Goal: Obtain resource: Download file/media

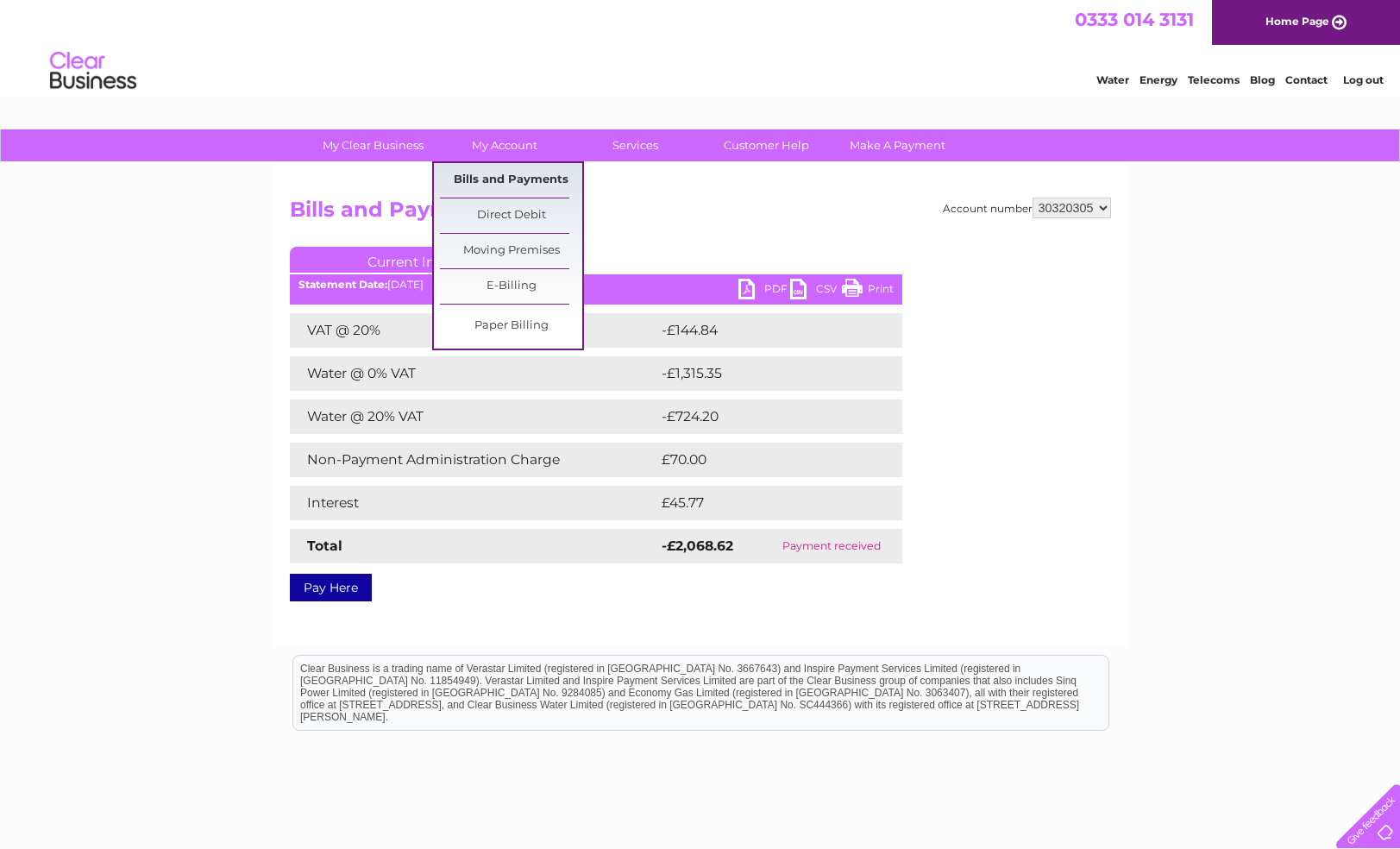
click at [516, 173] on link "Bills and Payments" at bounding box center [511, 181] width 143 height 35
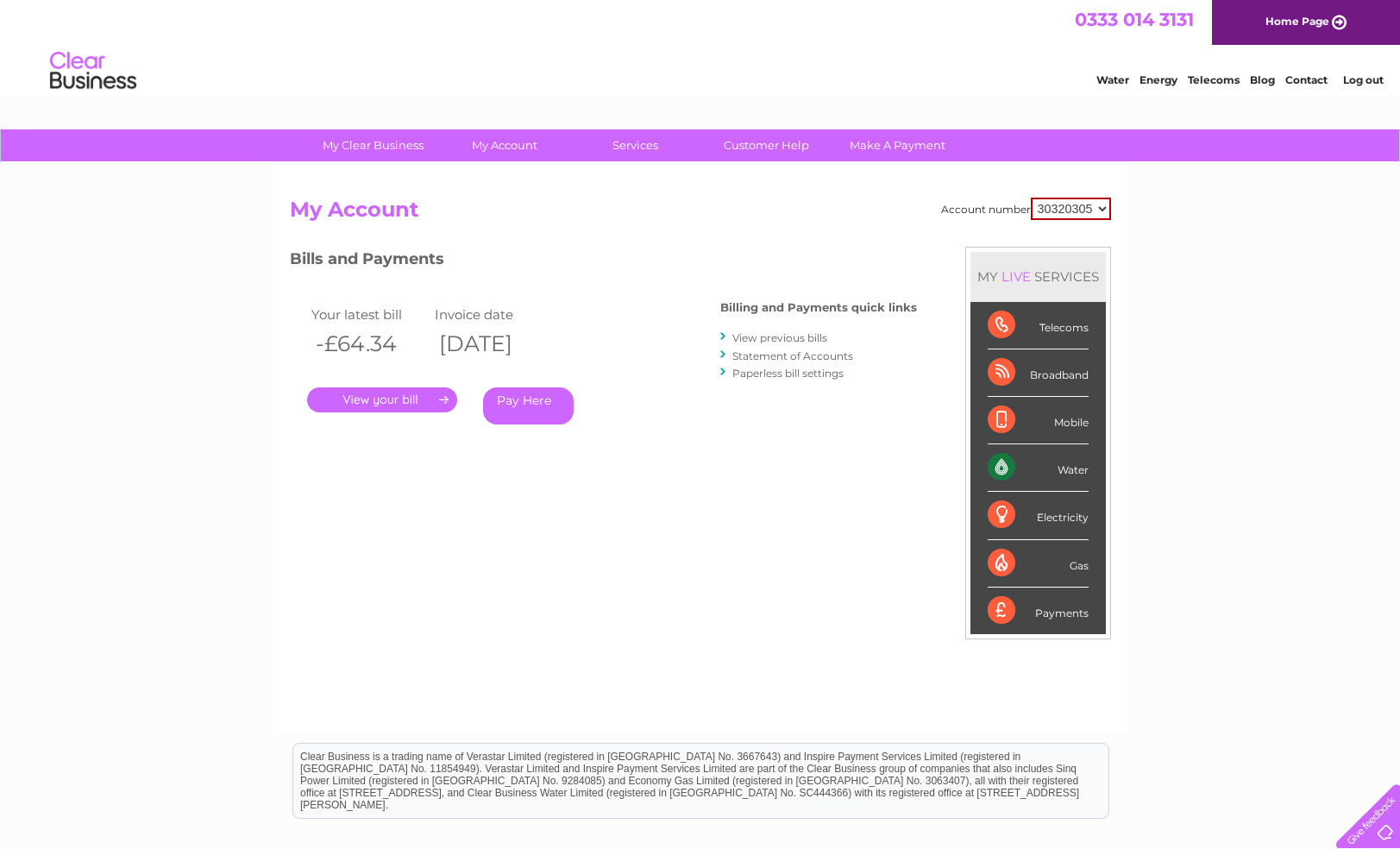
click at [804, 343] on link "View previous bills" at bounding box center [779, 338] width 95 height 13
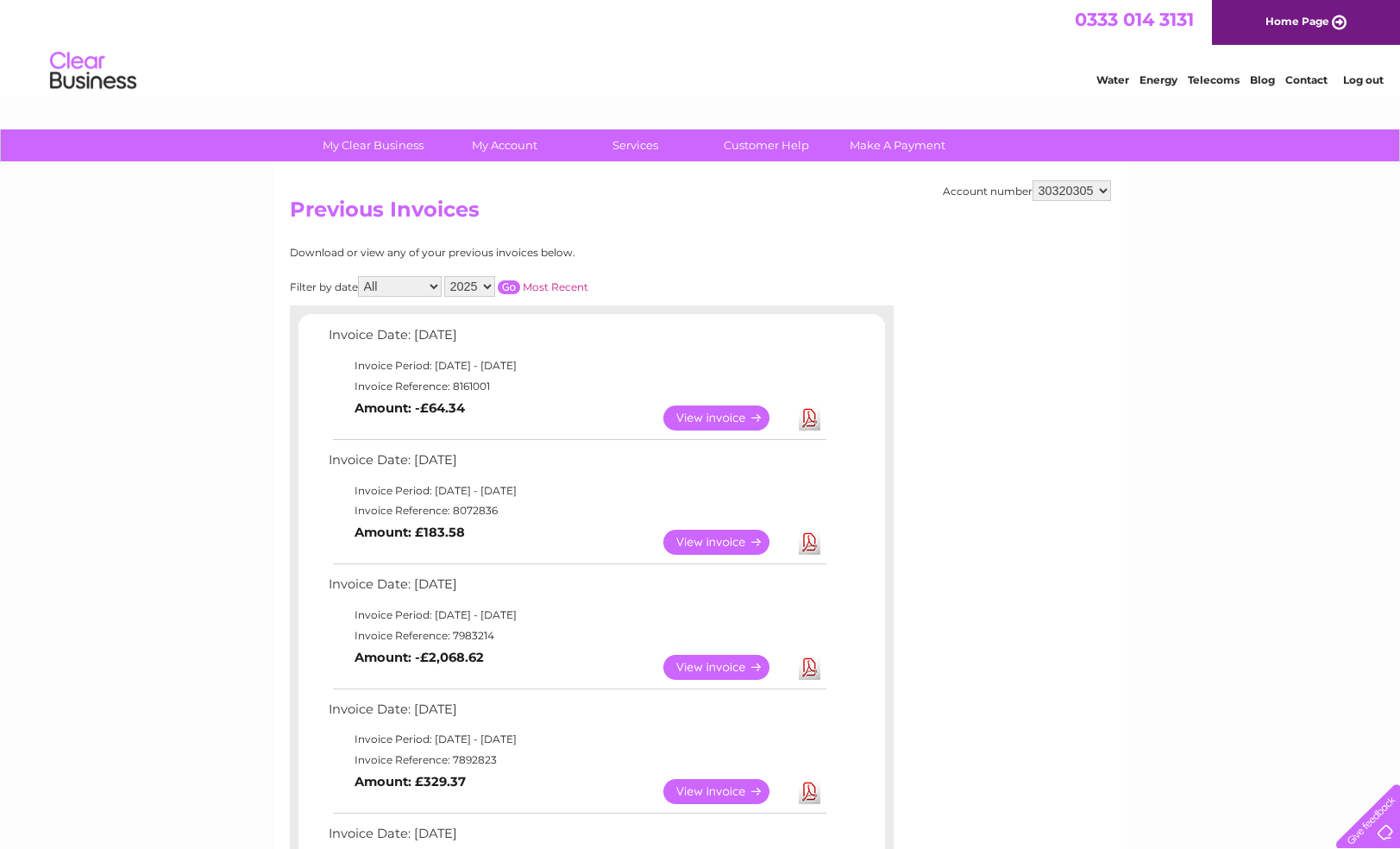
scroll to position [88, 0]
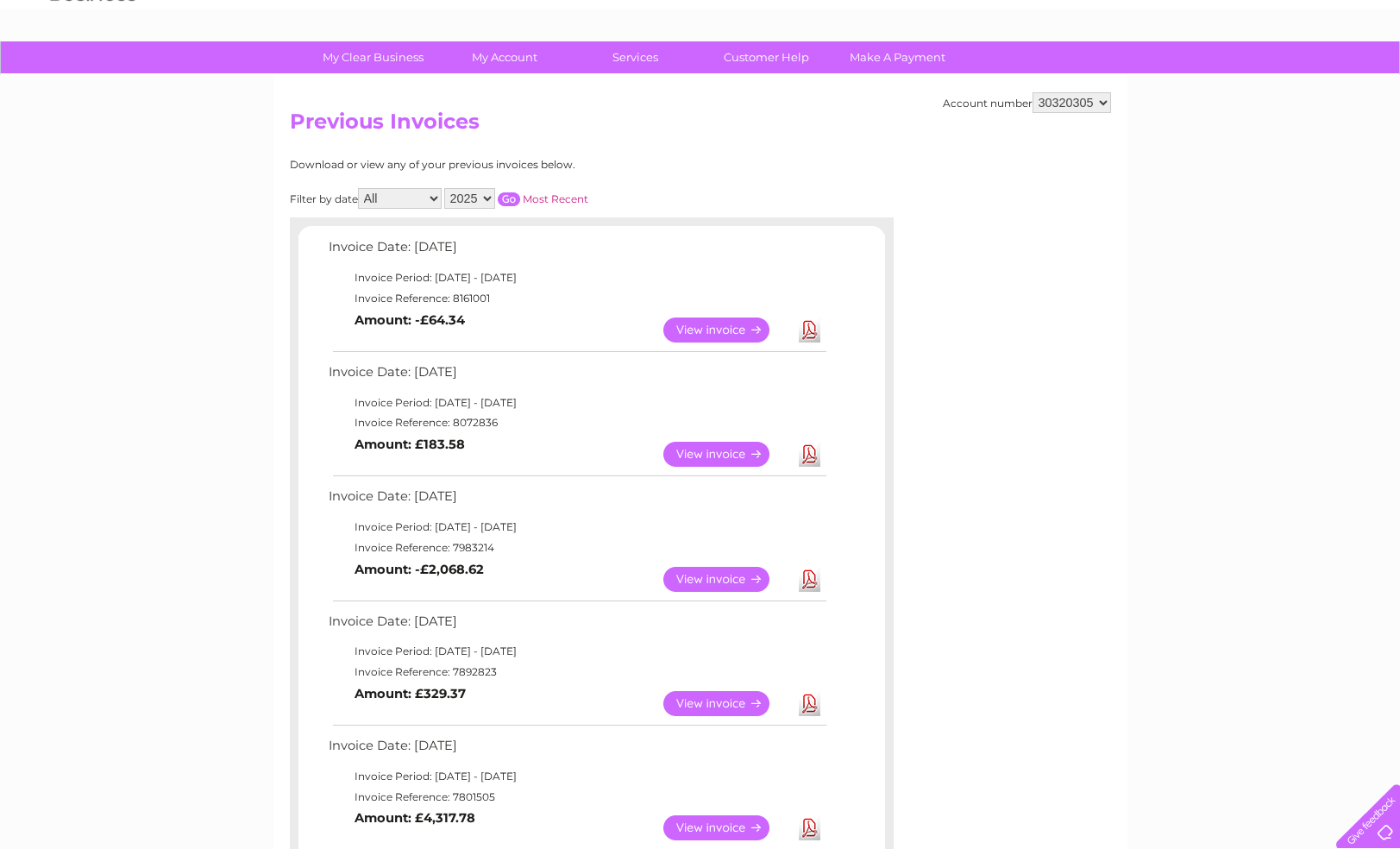
click at [729, 698] on link "View" at bounding box center [727, 704] width 127 height 25
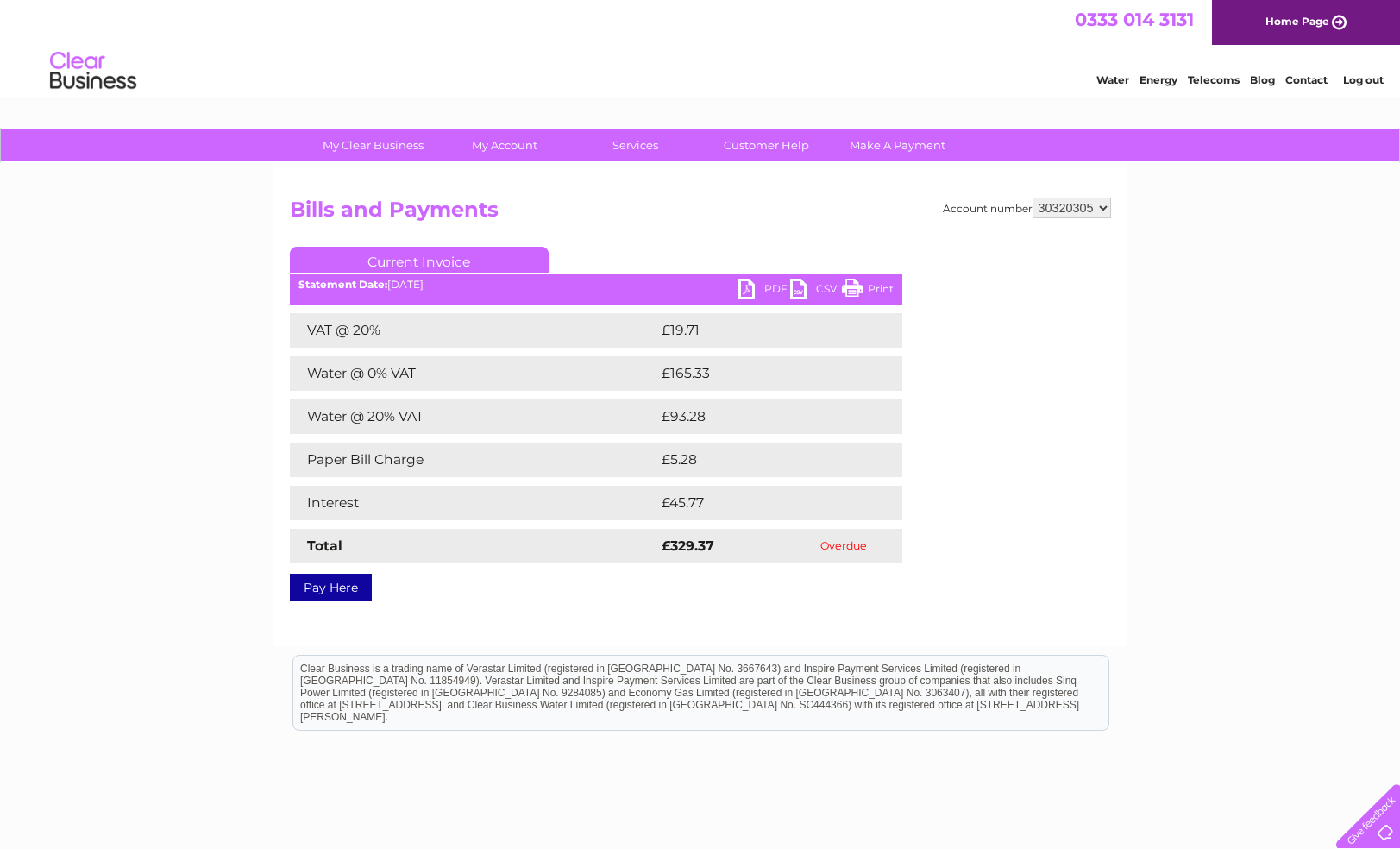
click at [760, 293] on link "PDF" at bounding box center [764, 291] width 52 height 25
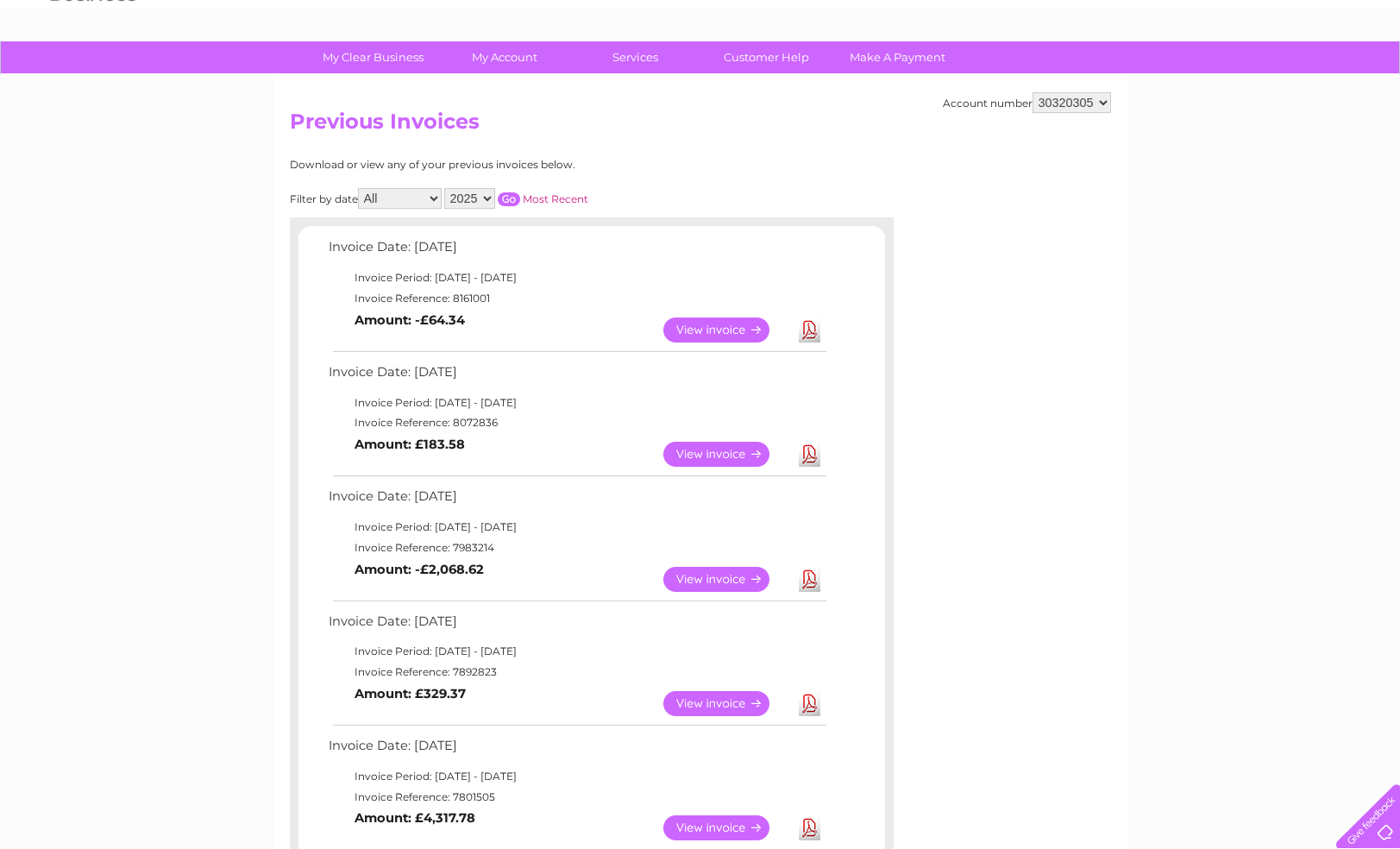
click at [751, 450] on link "View" at bounding box center [727, 454] width 127 height 25
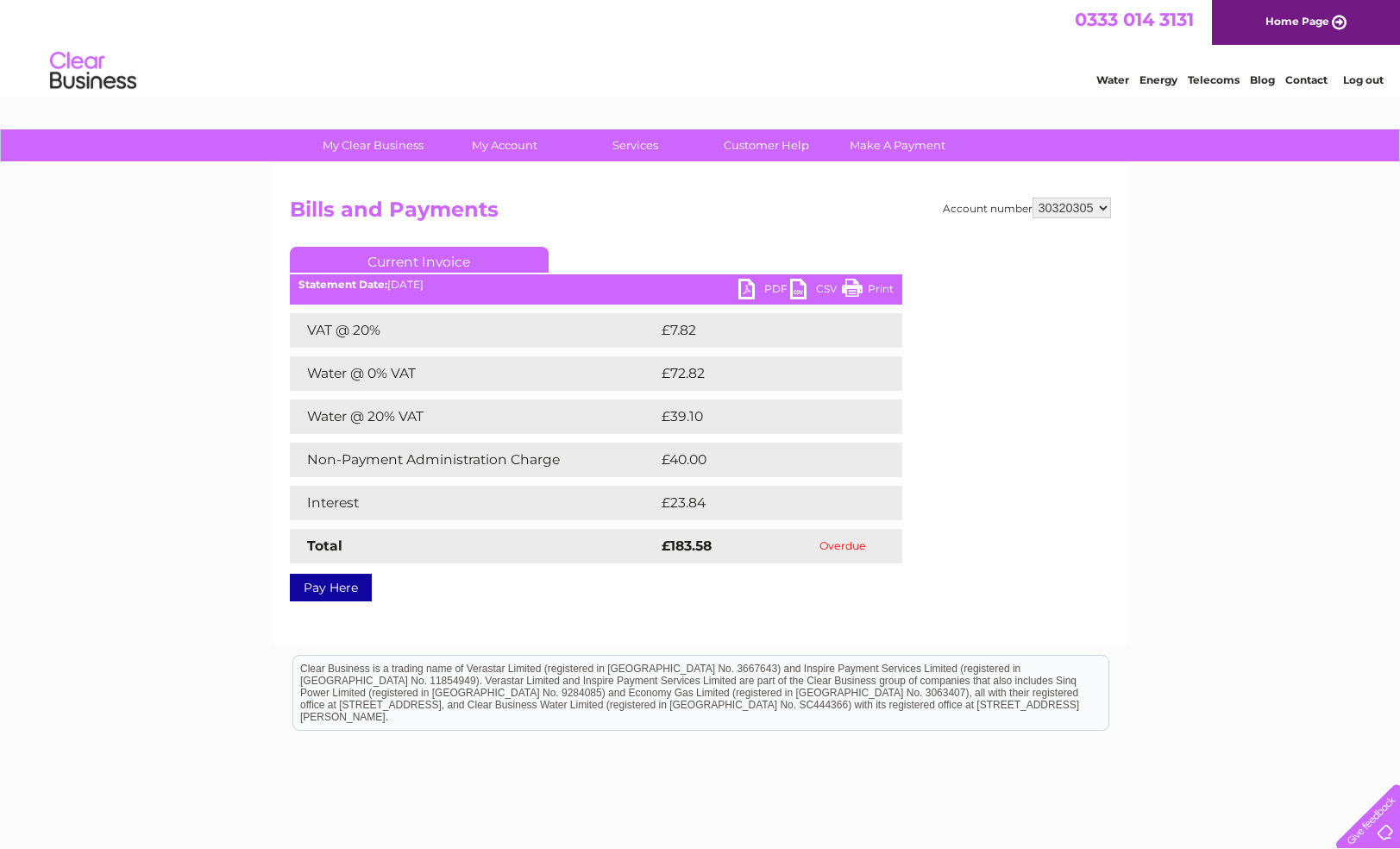
click at [756, 284] on link "PDF" at bounding box center [764, 291] width 52 height 25
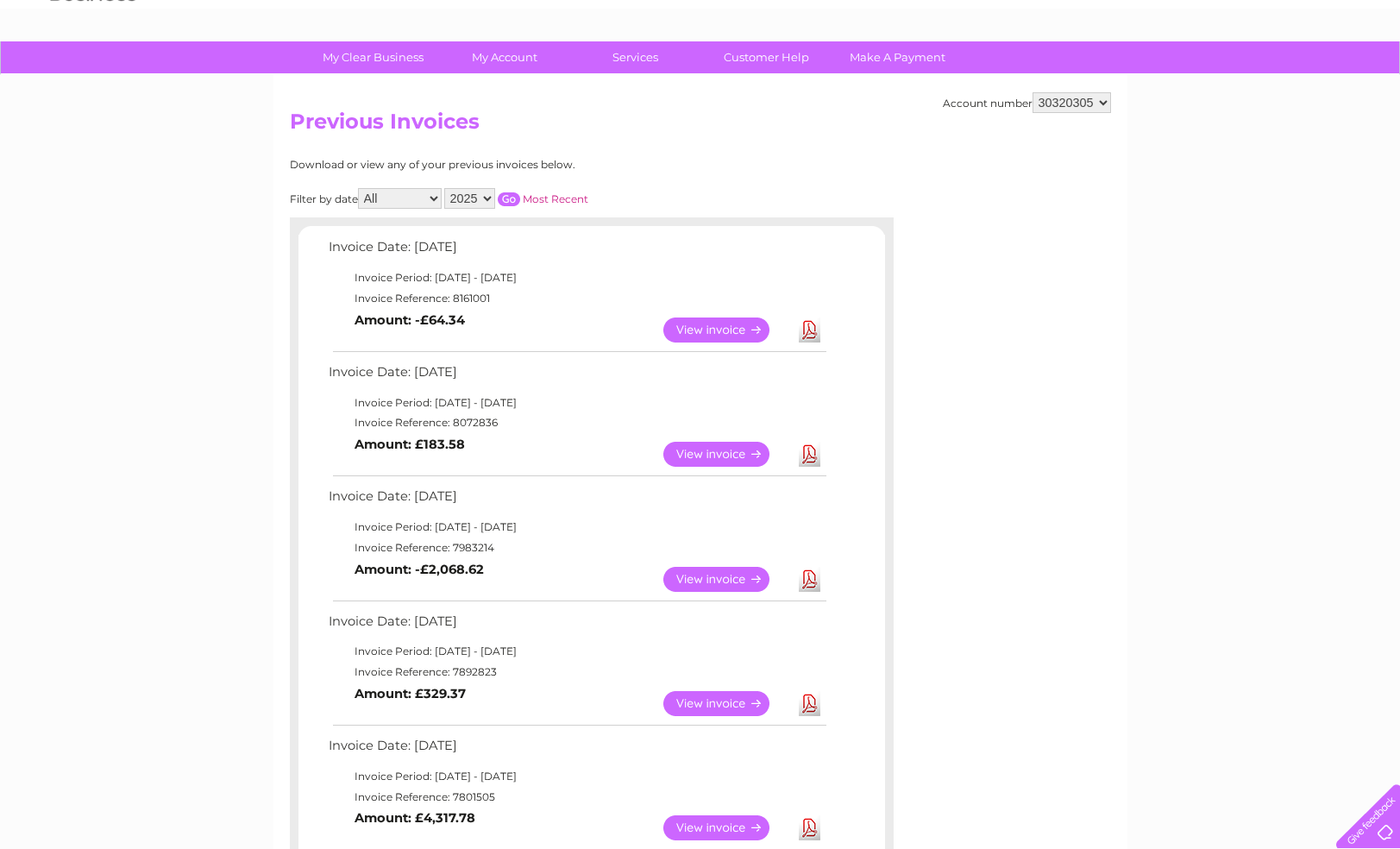
click at [709, 322] on link "View" at bounding box center [727, 330] width 127 height 25
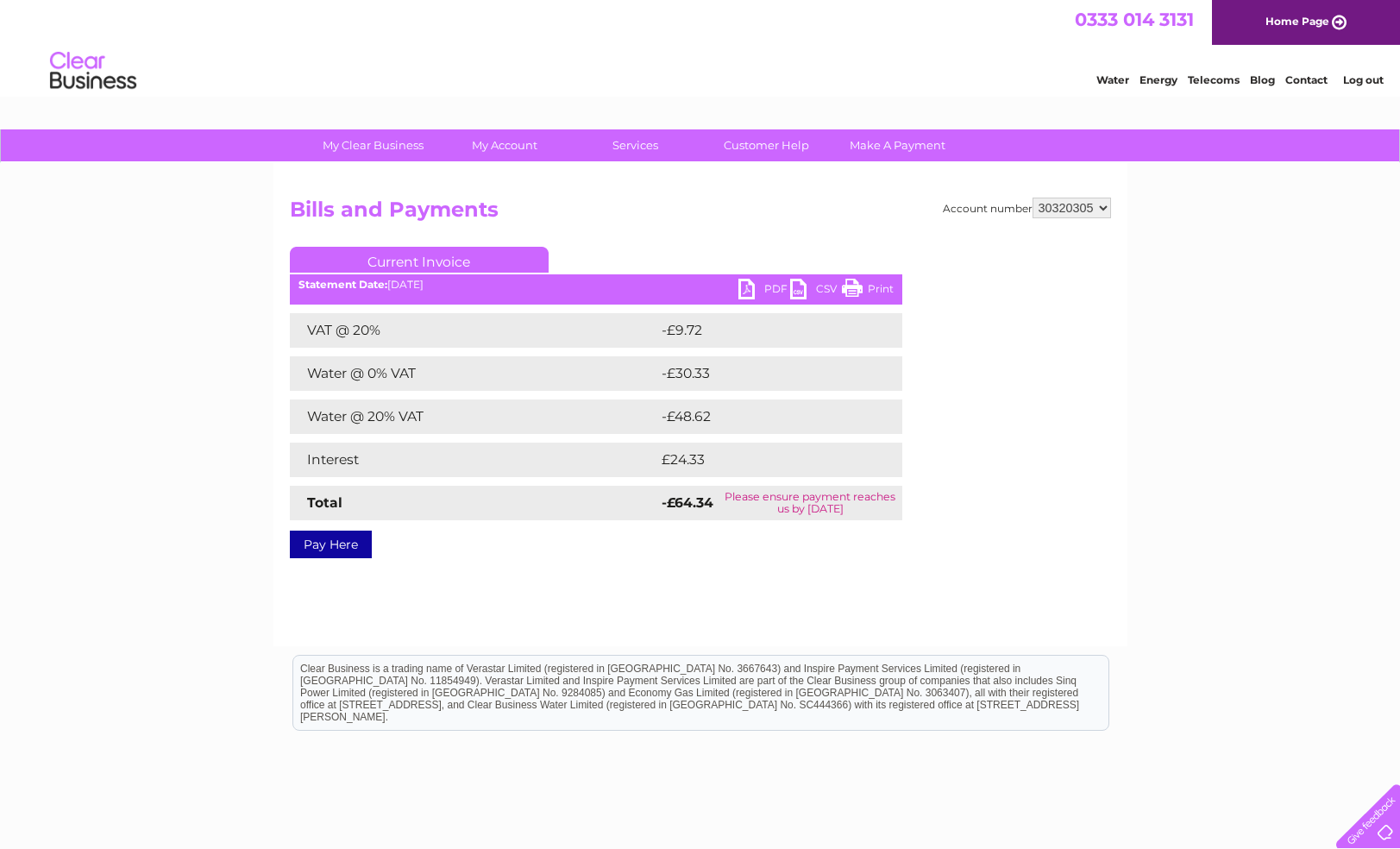
click at [411, 258] on link "Current Invoice" at bounding box center [419, 260] width 259 height 26
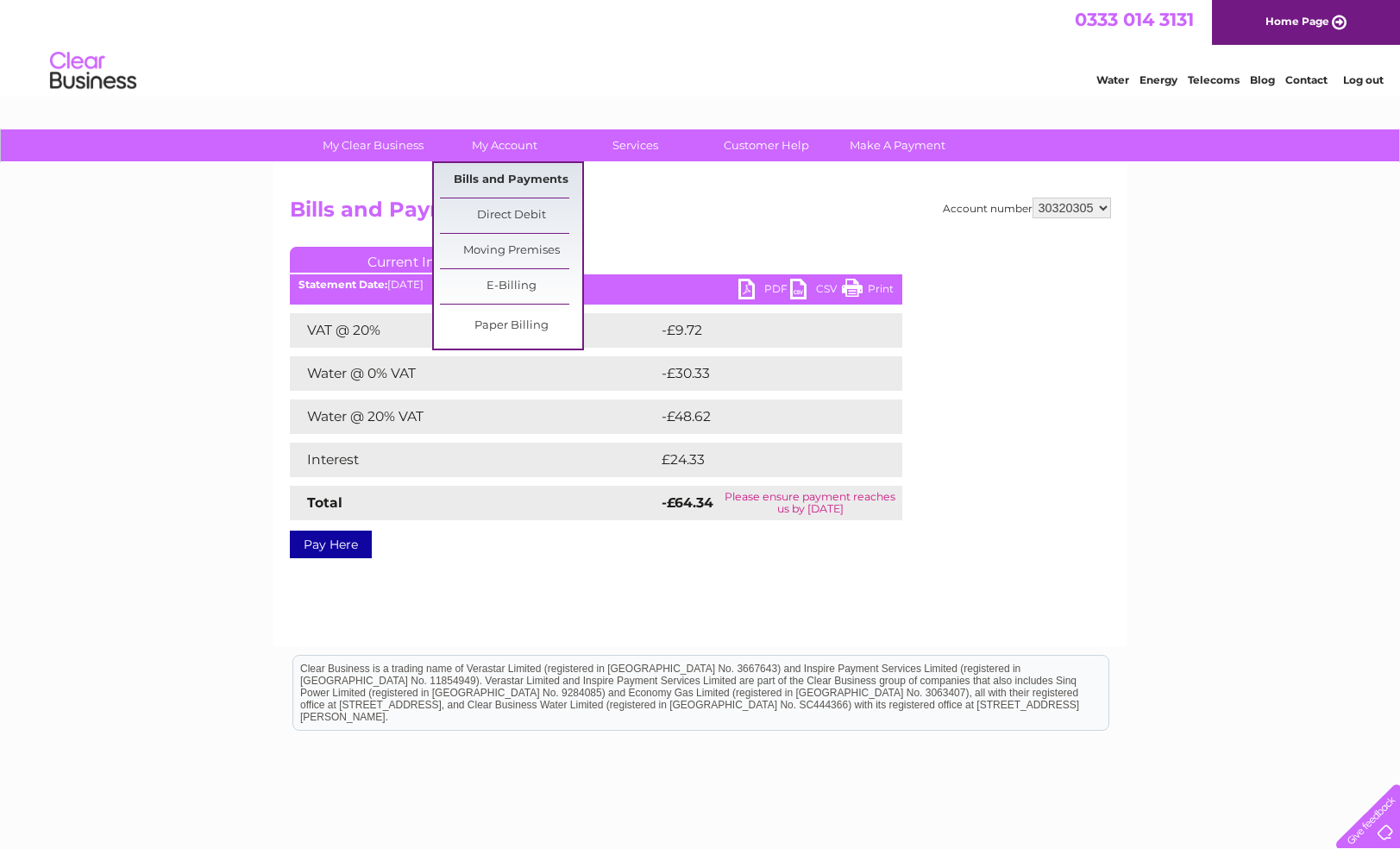
click at [523, 180] on link "Bills and Payments" at bounding box center [511, 181] width 143 height 35
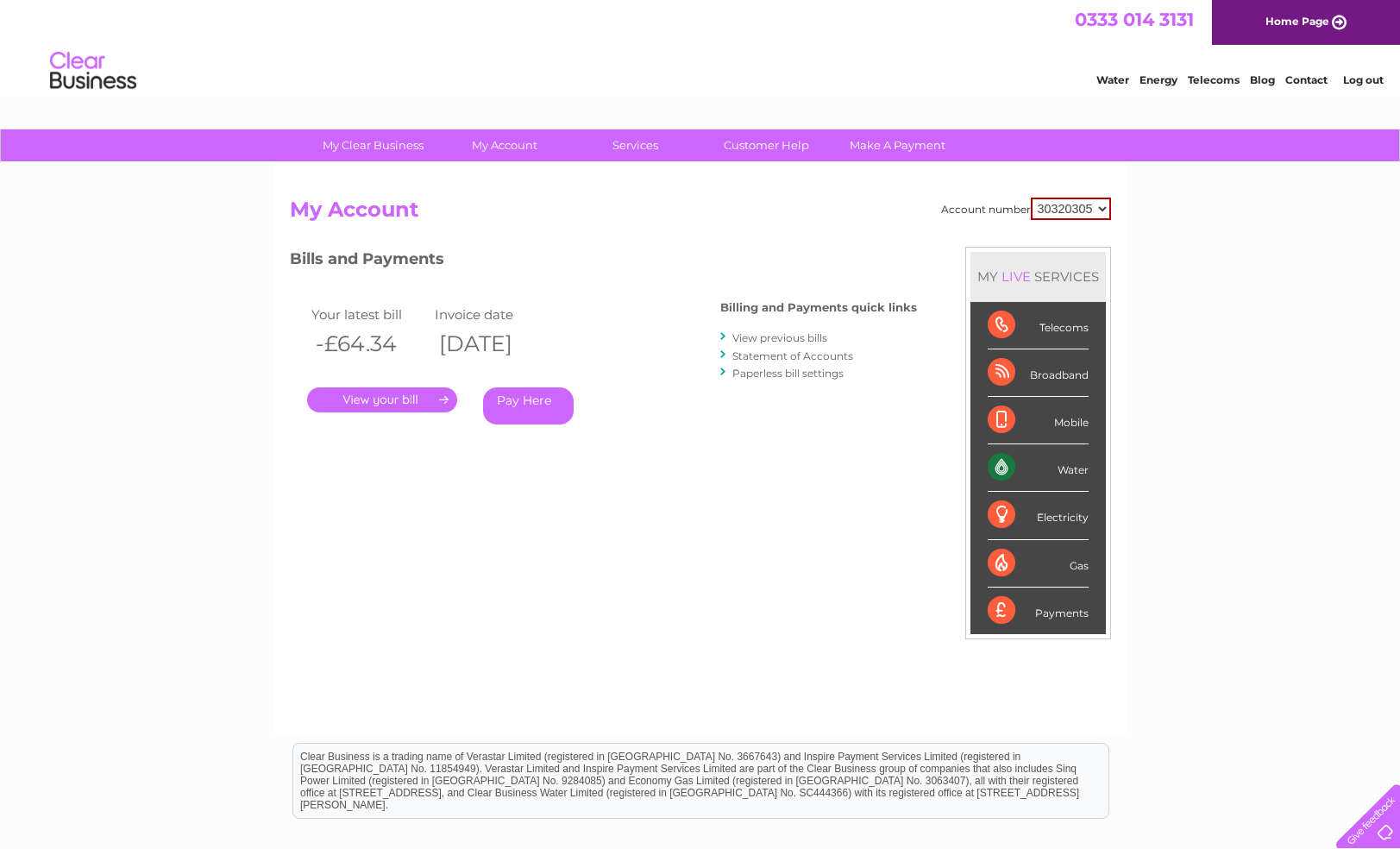
click at [387, 391] on link "." at bounding box center [382, 399] width 150 height 25
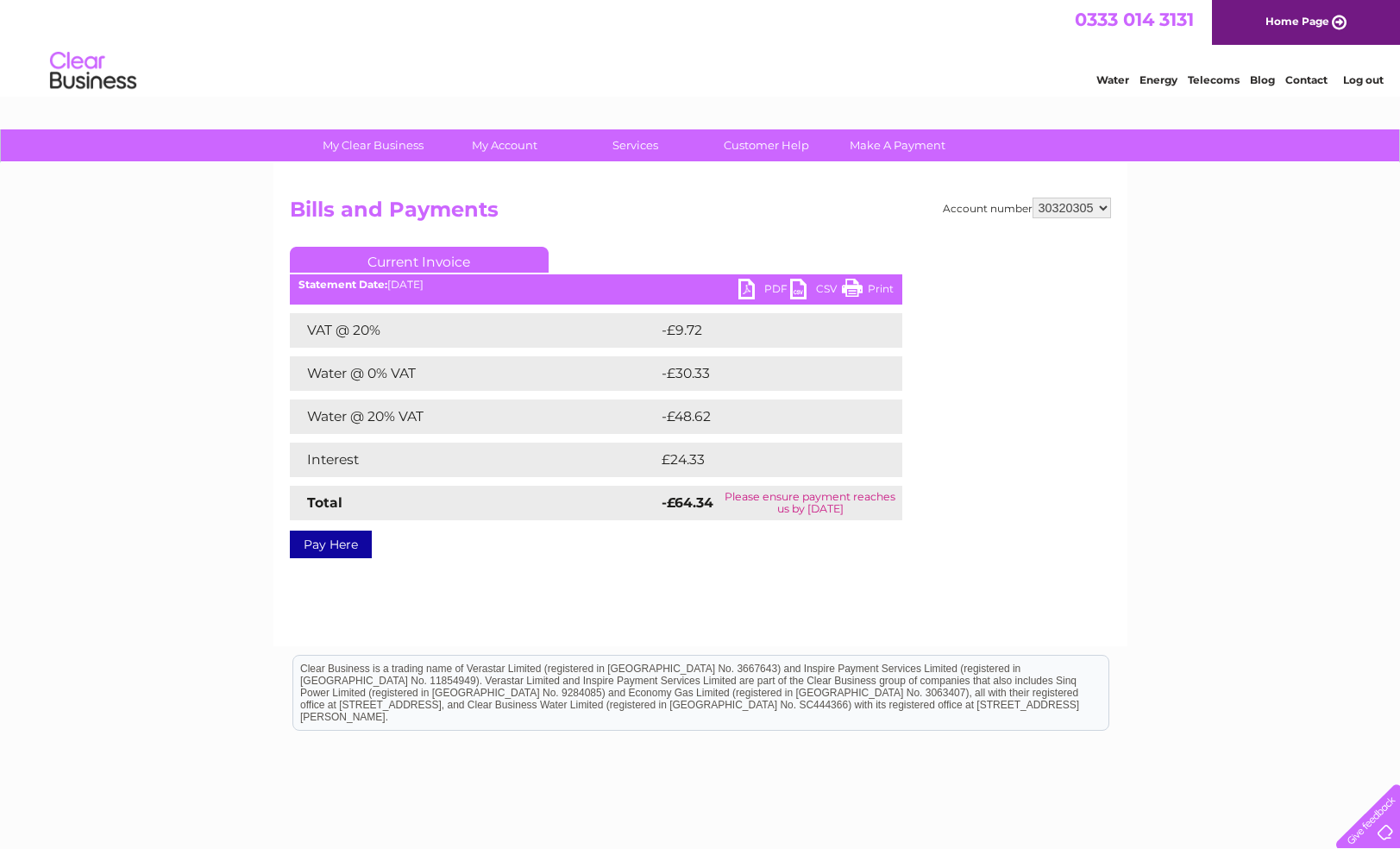
click at [760, 287] on link "PDF" at bounding box center [764, 291] width 52 height 25
